Goal: Complete application form

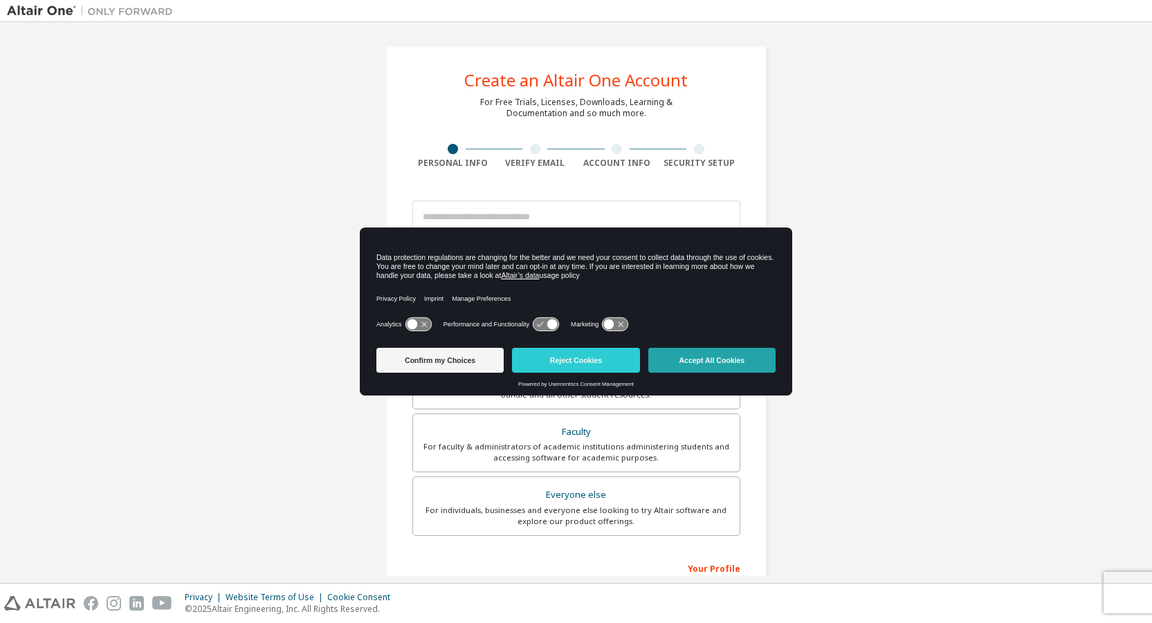
click at [693, 365] on button "Accept All Cookies" at bounding box center [711, 360] width 127 height 25
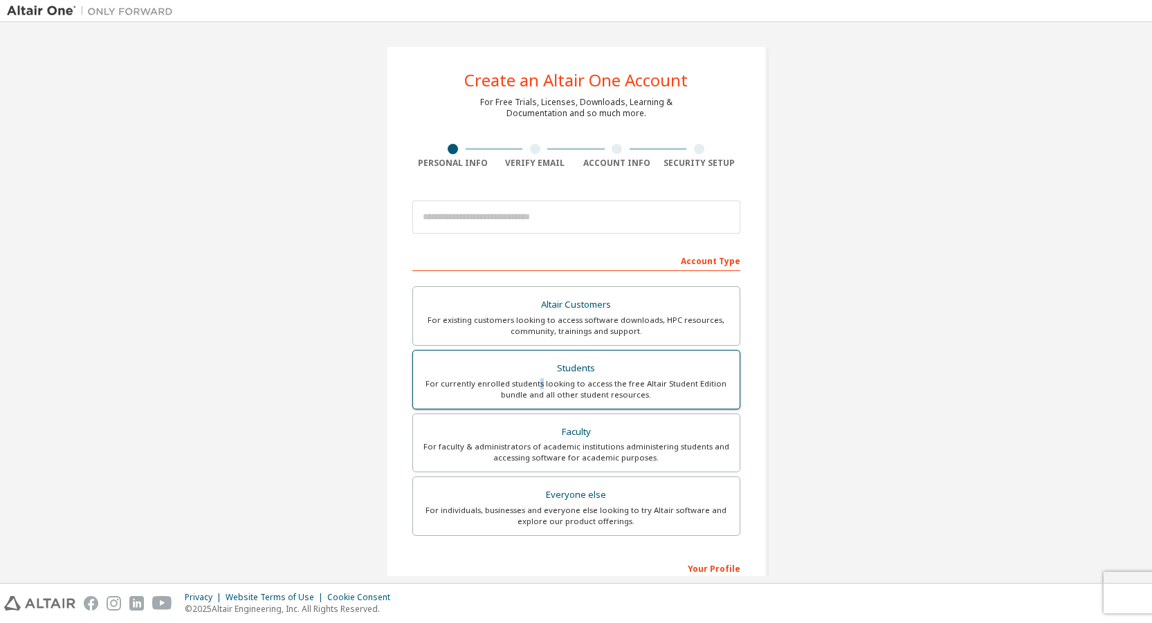
click at [540, 379] on div "For currently enrolled students looking to access the free Altair Student Editi…" at bounding box center [576, 390] width 310 height 22
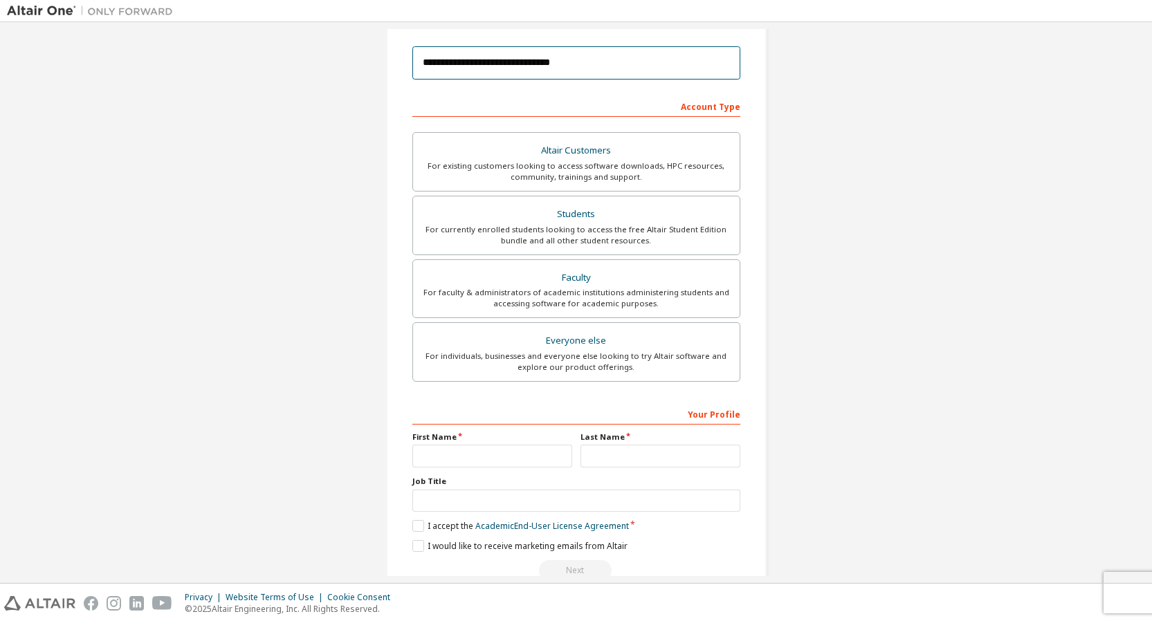
scroll to position [160, 0]
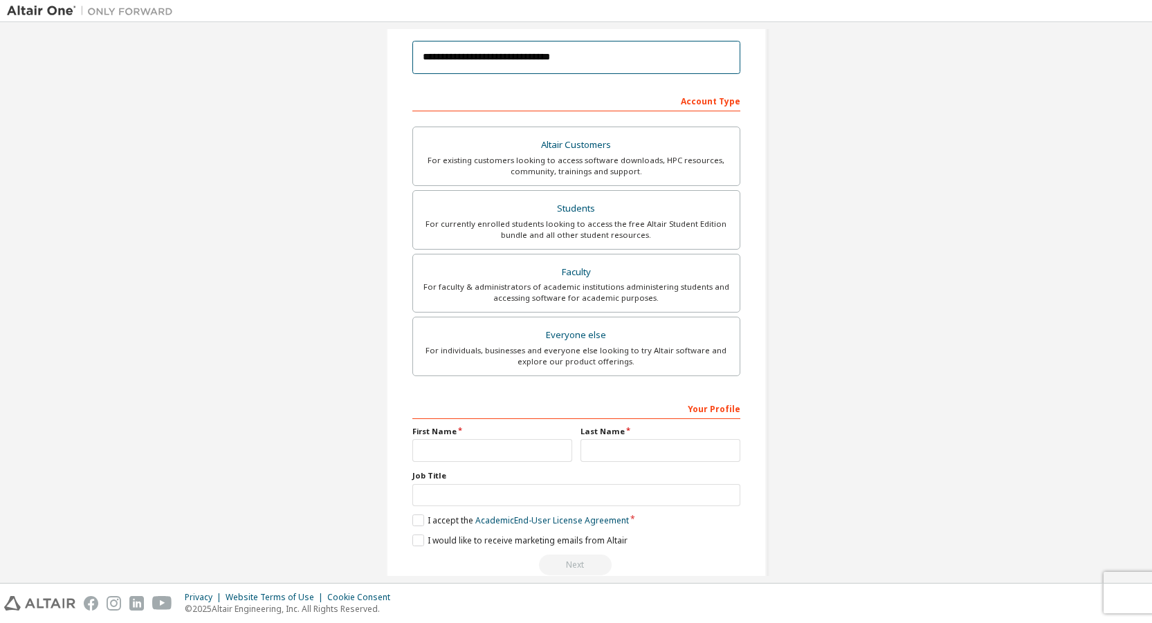
type input "**********"
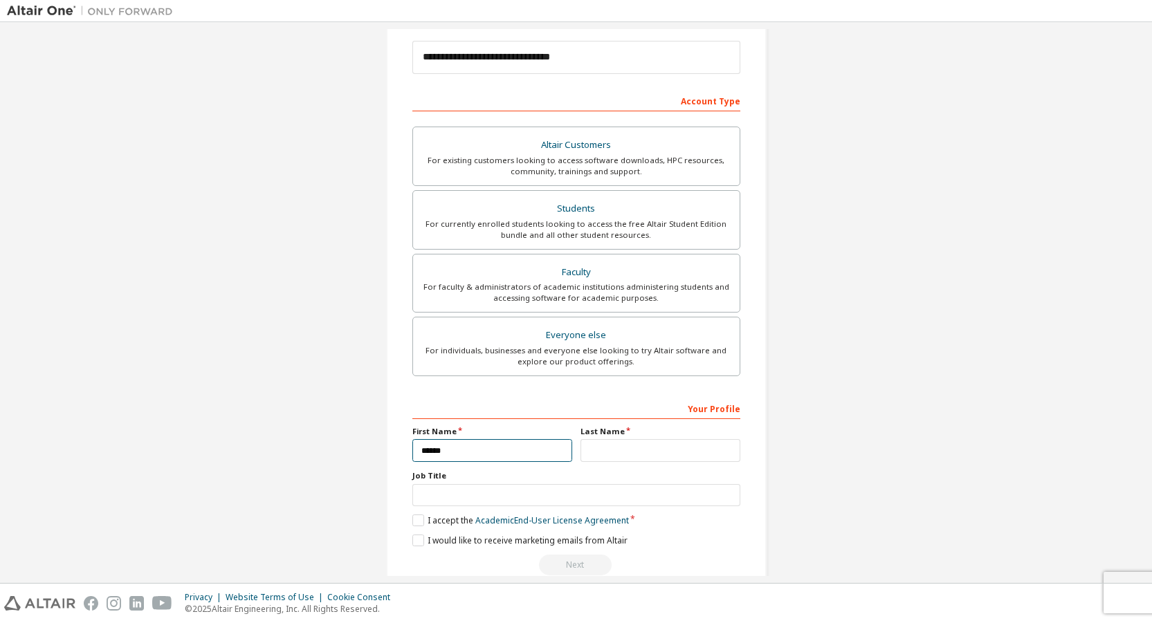
type input "******"
type input "********"
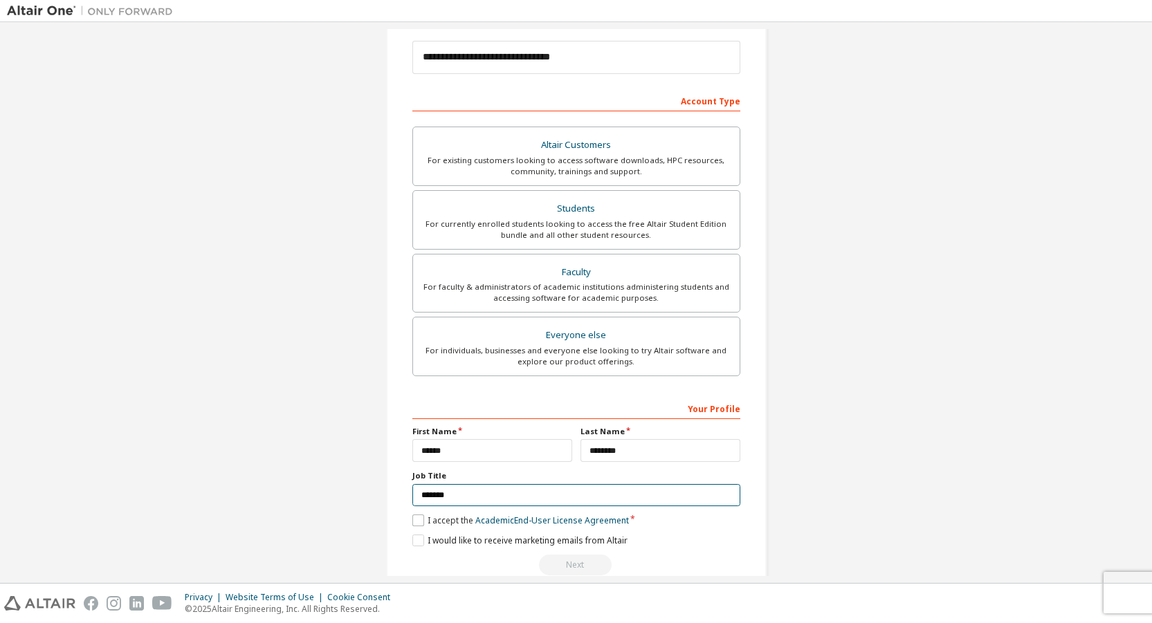
type input "*******"
click at [413, 517] on label "I accept the Academic End-User License Agreement" at bounding box center [520, 521] width 217 height 12
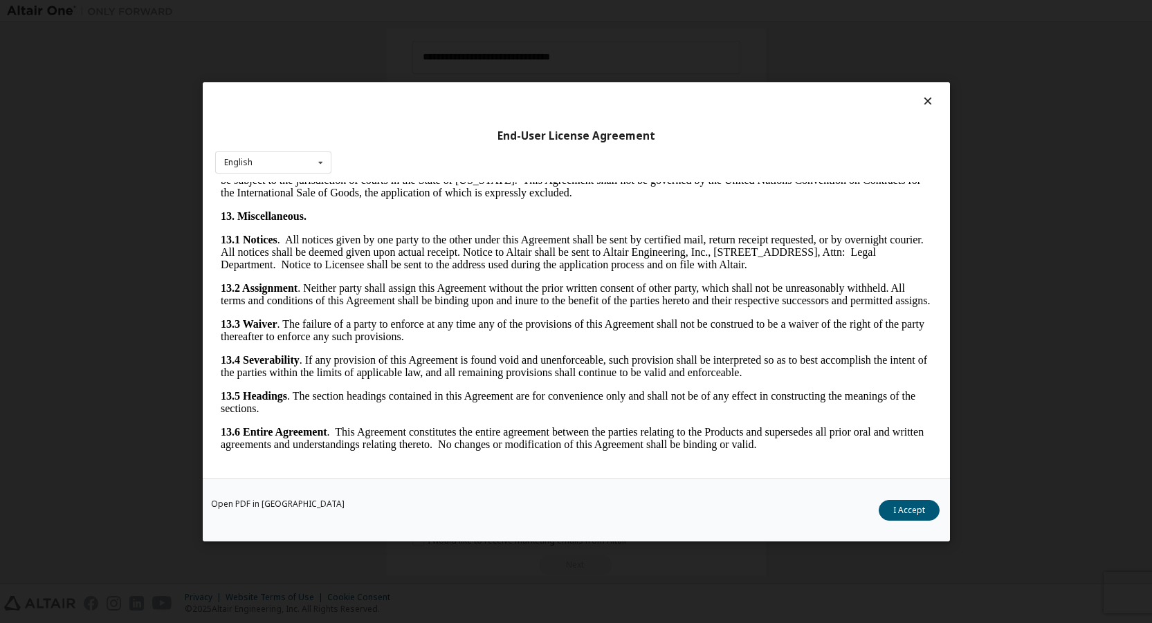
scroll to position [2190, 0]
click at [911, 511] on button "I Accept" at bounding box center [909, 510] width 61 height 21
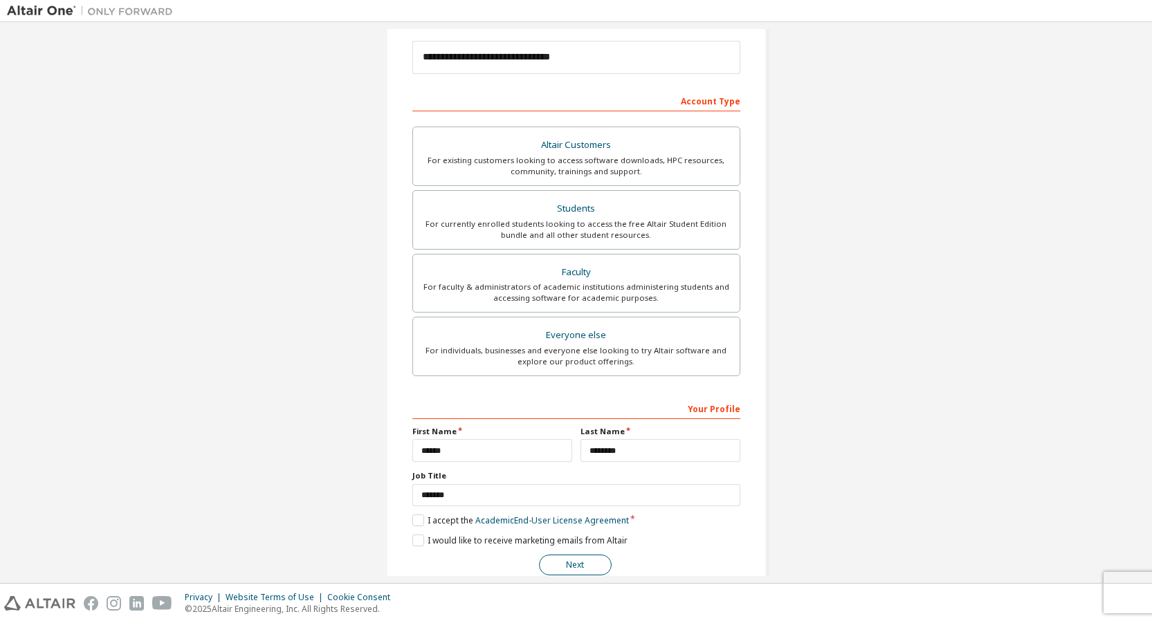
click at [573, 563] on button "Next" at bounding box center [575, 565] width 73 height 21
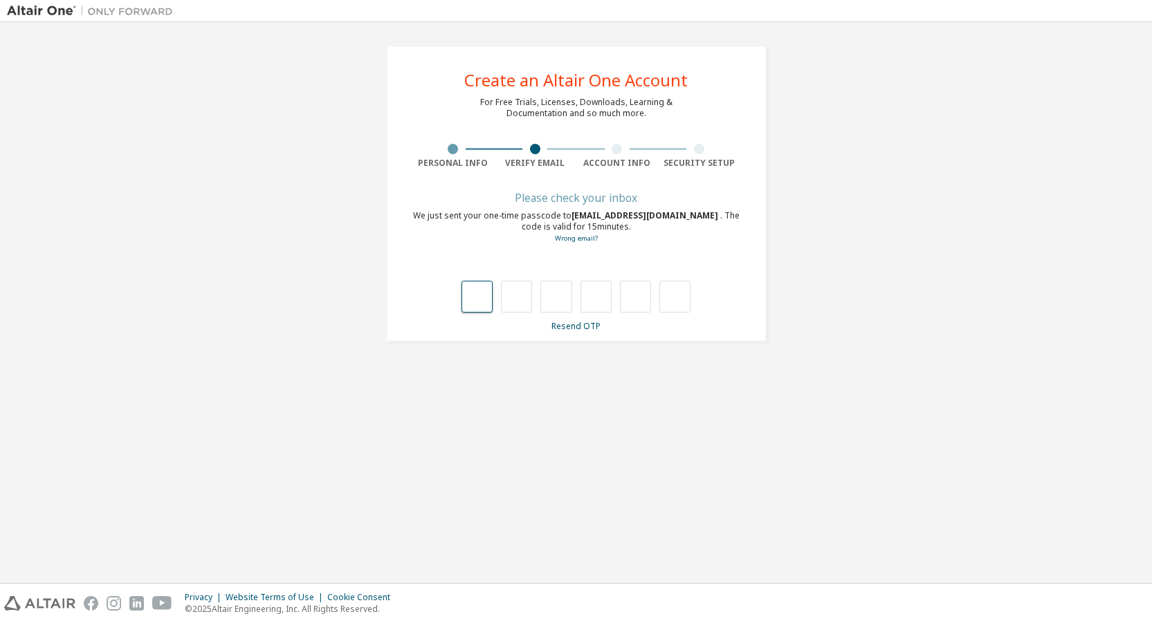
type input "*"
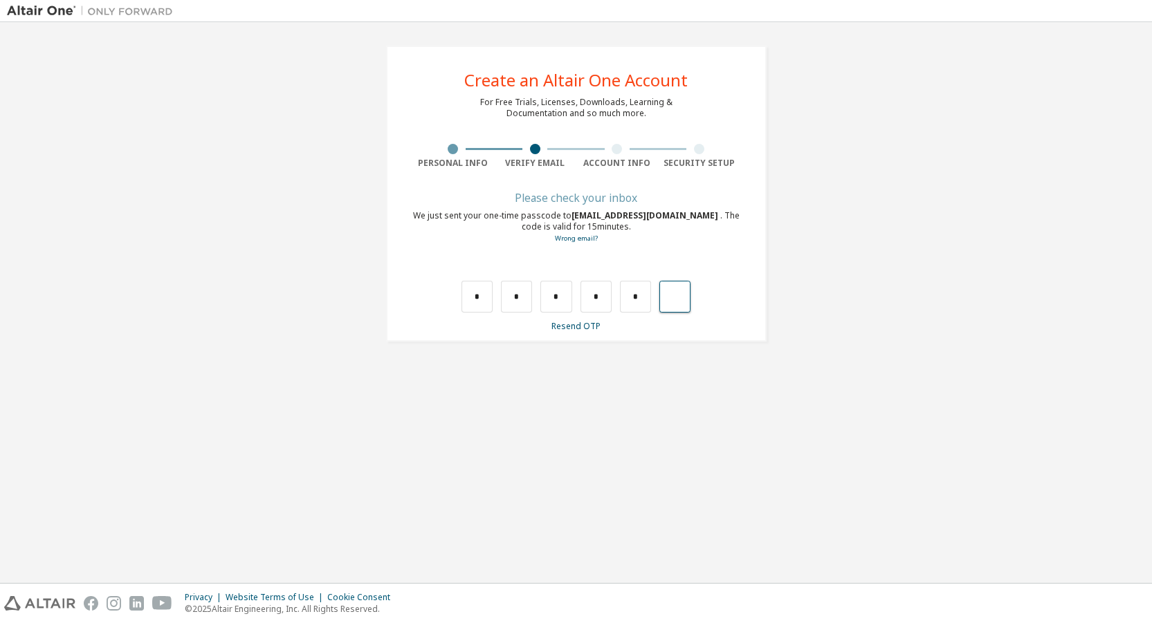
type input "*"
click at [480, 296] on input "text" at bounding box center [477, 297] width 31 height 32
type input "*"
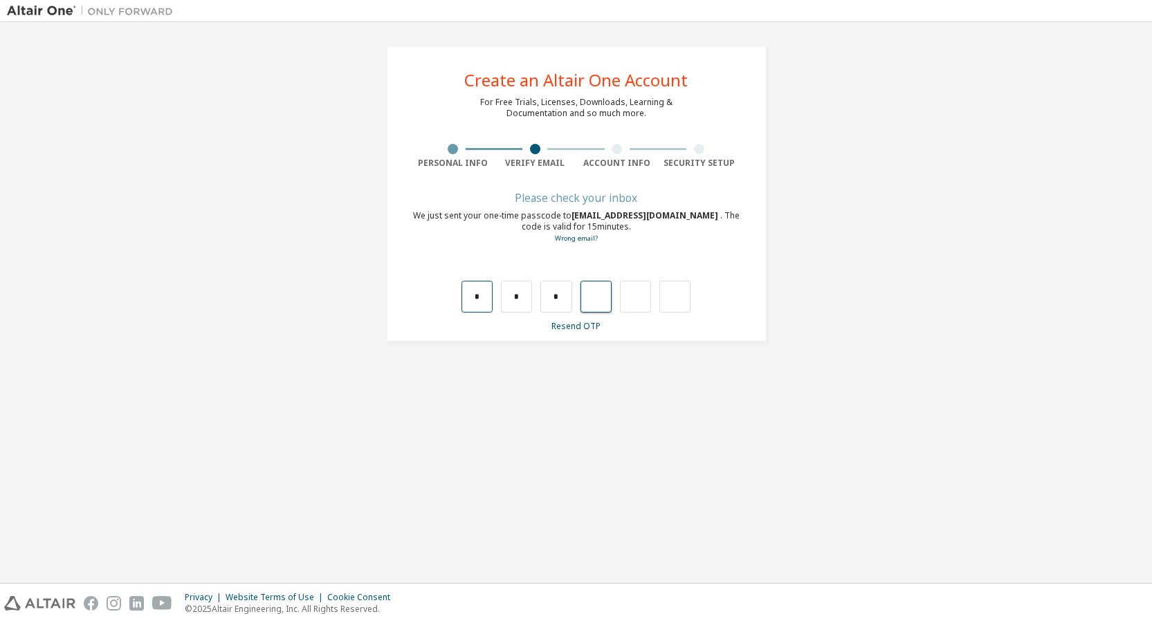
type input "*"
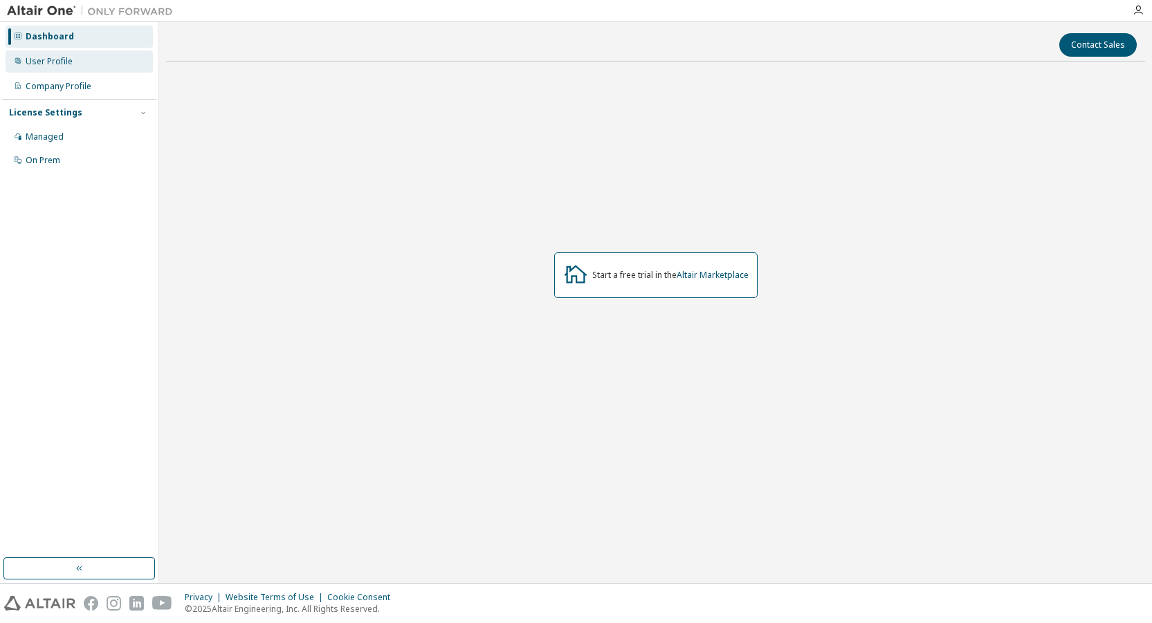
click at [45, 69] on div "User Profile" at bounding box center [79, 62] width 147 height 22
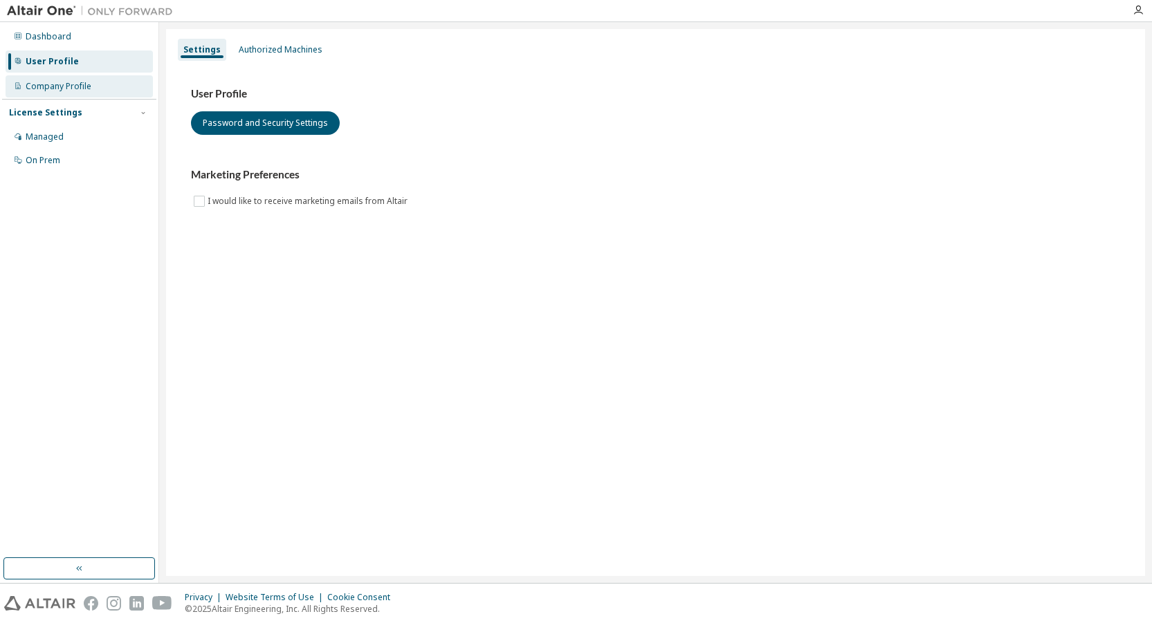
click at [42, 89] on div "Company Profile" at bounding box center [59, 86] width 66 height 11
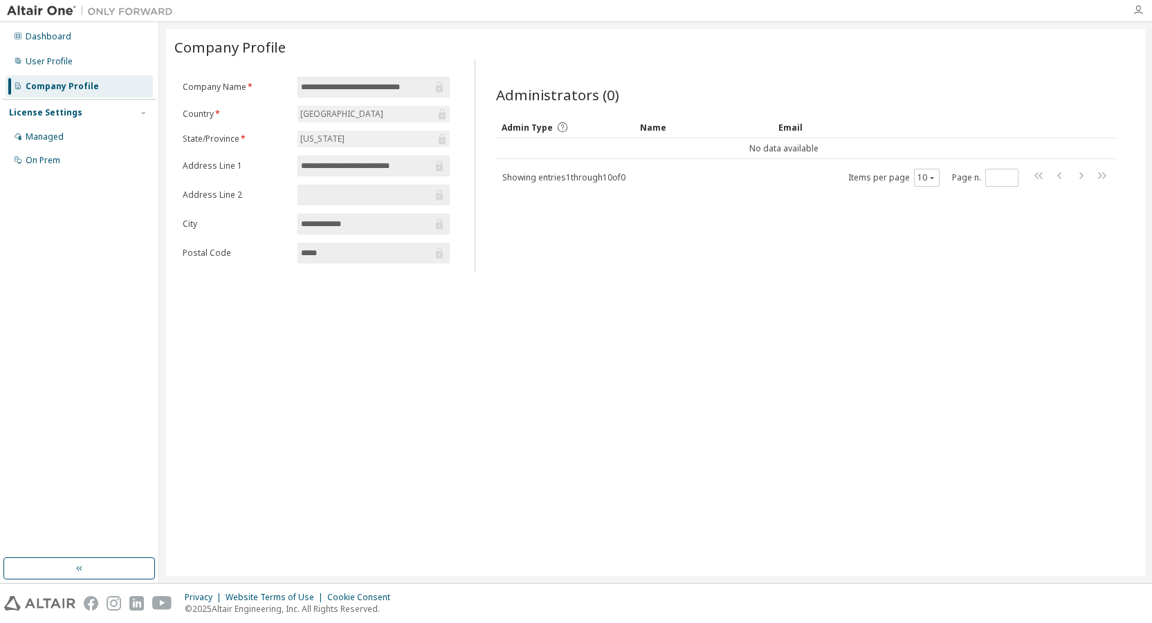
click at [1136, 15] on icon "button" at bounding box center [1138, 10] width 11 height 11
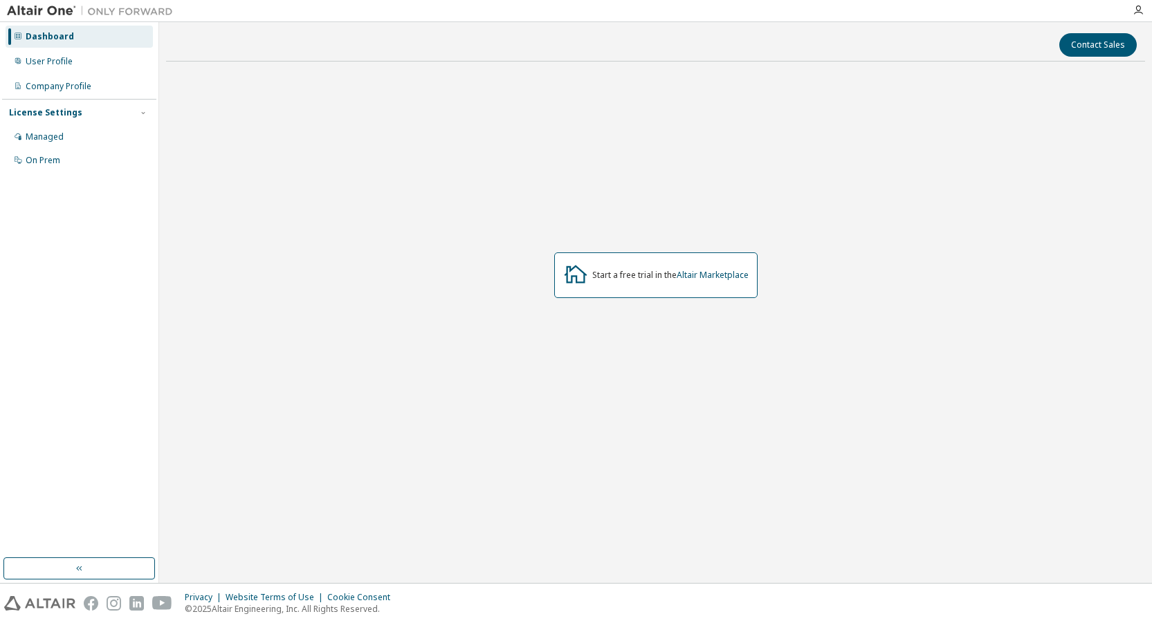
click at [51, 39] on div "Dashboard" at bounding box center [50, 36] width 48 height 11
click at [1136, 6] on icon "button" at bounding box center [1138, 10] width 11 height 11
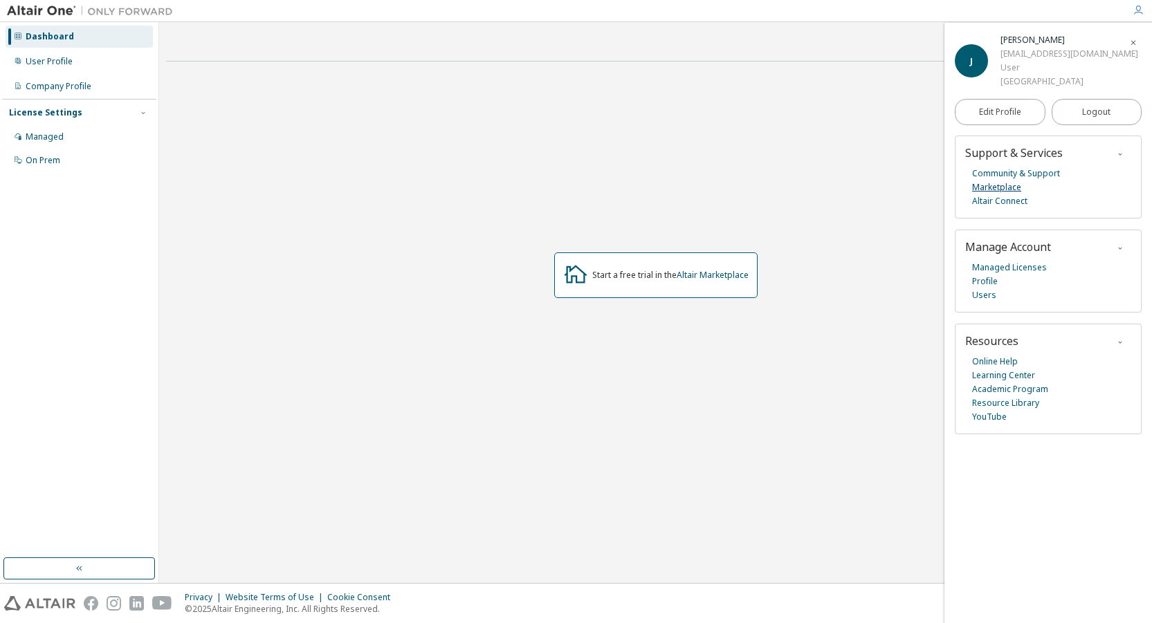
click at [980, 194] on link "Marketplace" at bounding box center [996, 188] width 49 height 14
